Goal: Obtain resource: Obtain resource

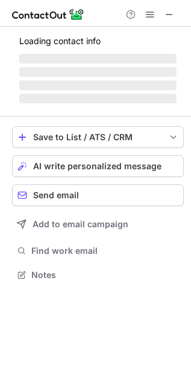
scroll to position [273, 191]
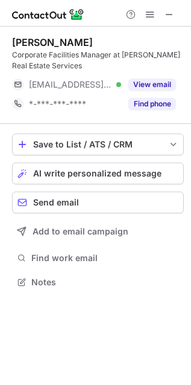
click at [46, 39] on div "Mike Cardwell" at bounding box center [52, 42] width 81 height 12
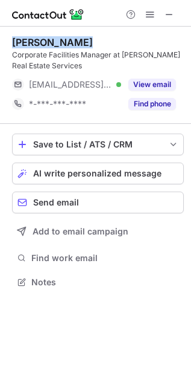
click at [46, 39] on div "Mike Cardwell" at bounding box center [52, 42] width 81 height 12
copy div "Mike Cardwell"
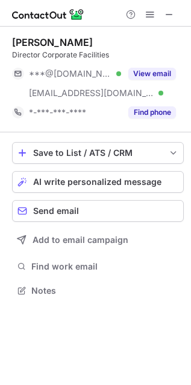
scroll to position [282, 191]
click at [34, 39] on div "Lori Day" at bounding box center [52, 42] width 81 height 12
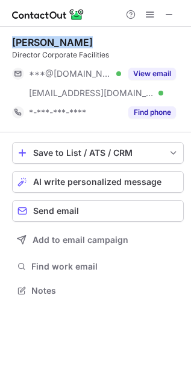
click at [34, 39] on div "Lori Day" at bounding box center [52, 42] width 81 height 12
copy div "Lori Day"
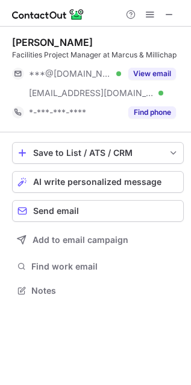
scroll to position [282, 191]
click at [40, 35] on div "Ryley Jones Facilities Project Manager at Marcus & Millichap ***@yahoo.com Veri…" at bounding box center [98, 80] width 172 height 106
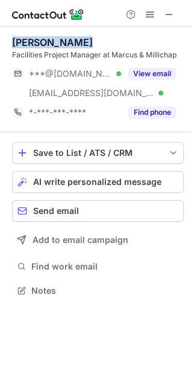
click at [40, 35] on div "Ryley Jones Facilities Project Manager at Marcus & Millichap ***@yahoo.com Veri…" at bounding box center [98, 80] width 172 height 106
copy div "Ryley Jones"
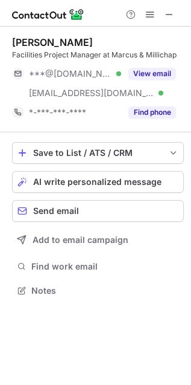
click at [16, 54] on div "Facilities Project Manager at Marcus & Millichap" at bounding box center [98, 55] width 172 height 11
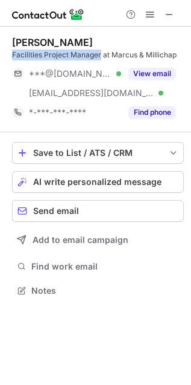
drag, startPoint x: 16, startPoint y: 54, endPoint x: 79, endPoint y: 56, distance: 63.4
click at [79, 56] on div "Facilities Project Manager at Marcus & Millichap" at bounding box center [98, 55] width 172 height 11
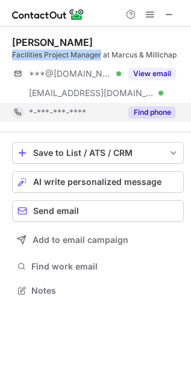
copy div "Facilities Project Manager"
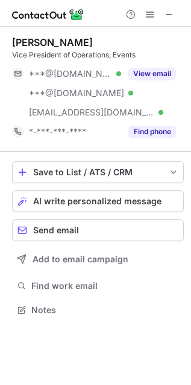
scroll to position [301, 191]
click at [43, 34] on div "[PERSON_NAME] Vice President of Operations, Events ***@[DOMAIN_NAME] Verified *…" at bounding box center [98, 89] width 172 height 125
click at [43, 34] on div "Manisha Khan Vice President of Operations, Events ***@gmail.com Verified ***@ou…" at bounding box center [98, 89] width 172 height 125
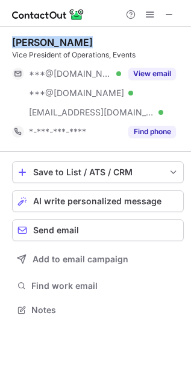
click at [43, 34] on div "Manisha Khan Vice President of Operations, Events ***@gmail.com Verified ***@ou…" at bounding box center [98, 89] width 172 height 125
copy div "Manisha Khan"
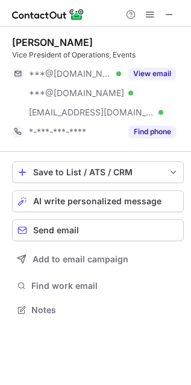
click at [82, 58] on div "Vice President of Operations, Events" at bounding box center [98, 55] width 172 height 11
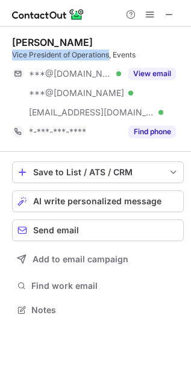
drag, startPoint x: 82, startPoint y: 58, endPoint x: 13, endPoint y: 53, distance: 69.1
click at [13, 53] on div "Vice President of Operations, Events" at bounding box center [98, 55] width 172 height 11
copy div "Vice President of Operations"
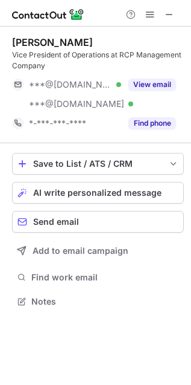
scroll to position [293, 191]
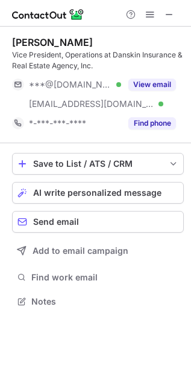
scroll to position [293, 191]
click at [35, 40] on div "John Casagrande" at bounding box center [52, 42] width 81 height 12
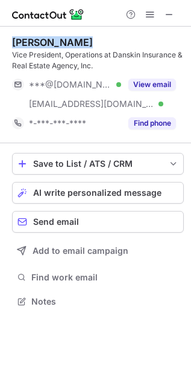
click at [35, 40] on div "John Casagrande" at bounding box center [52, 42] width 81 height 12
copy div "John Casagrande"
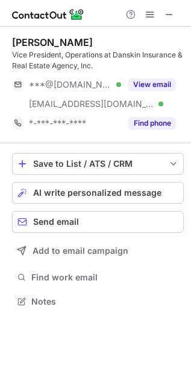
click at [79, 56] on div "Vice President, Operations at Danskin Insurance & Real Estate Agency, Inc." at bounding box center [98, 61] width 172 height 22
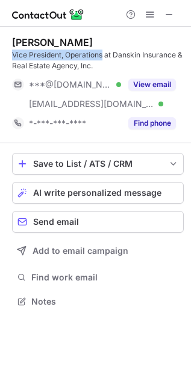
drag, startPoint x: 79, startPoint y: 56, endPoint x: 13, endPoint y: 51, distance: 66.0
click at [14, 51] on div "Vice President, Operations at Danskin Insurance & Real Estate Agency, Inc." at bounding box center [98, 61] width 172 height 22
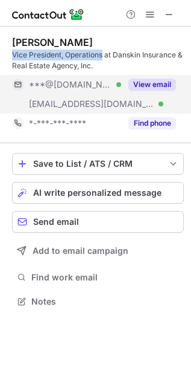
copy div "Vice President, Operations"
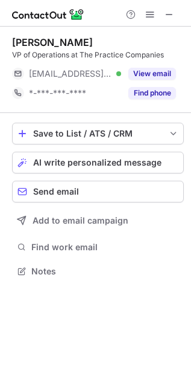
scroll to position [263, 191]
click at [33, 40] on div "[PERSON_NAME]" at bounding box center [52, 42] width 81 height 12
click at [33, 40] on div "Katherine Francois" at bounding box center [52, 42] width 81 height 12
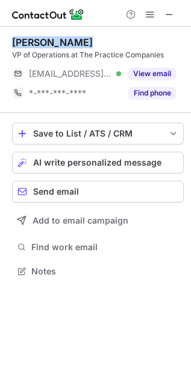
click at [33, 40] on div "Katherine Francois" at bounding box center [52, 42] width 81 height 12
copy div "Katherine Francois"
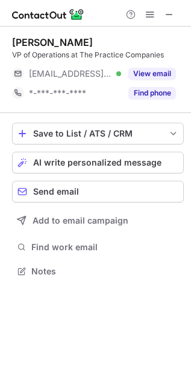
click at [40, 52] on div "VP of Operations at The Practice Companies" at bounding box center [98, 55] width 172 height 11
drag, startPoint x: 40, startPoint y: 52, endPoint x: 13, endPoint y: 55, distance: 27.9
click at [13, 55] on div "VP of Operations at The Practice Companies" at bounding box center [98, 55] width 172 height 11
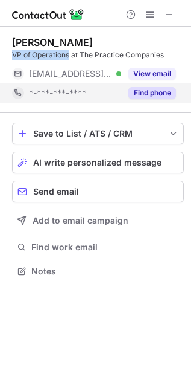
copy div "VP of Operations"
